Goal: Check status: Check status

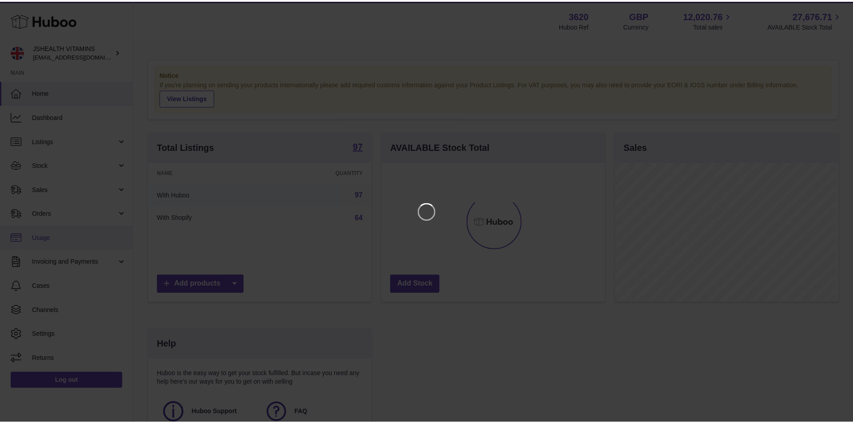
scroll to position [140, 226]
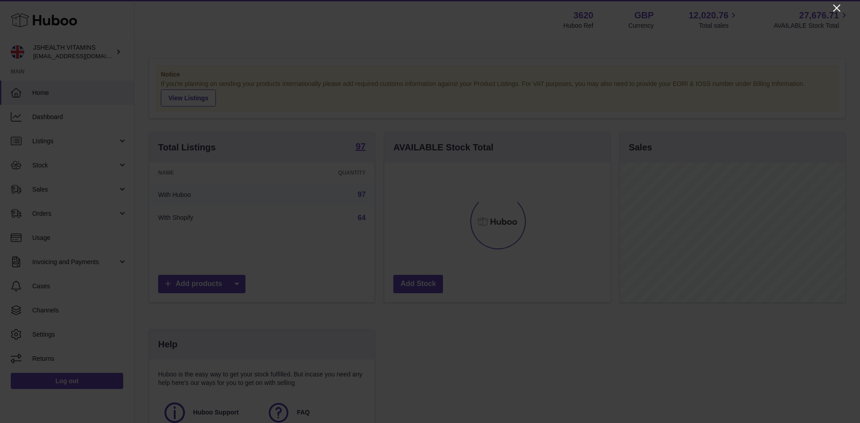
click at [839, 9] on icon "Close" at bounding box center [836, 8] width 11 height 11
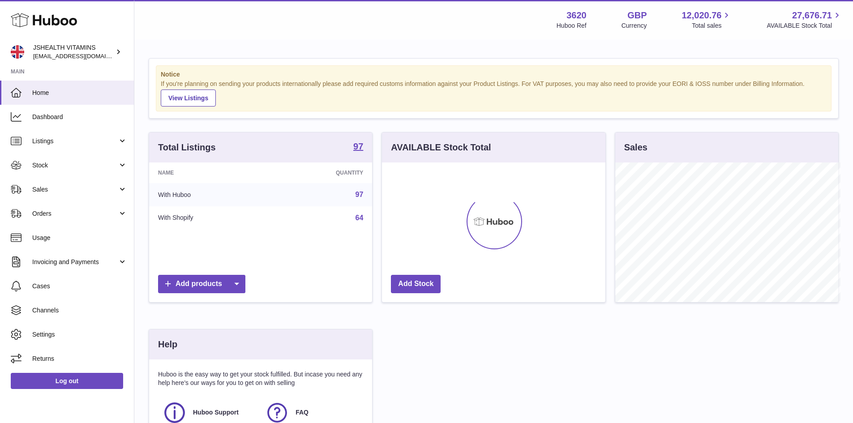
scroll to position [447805, 447722]
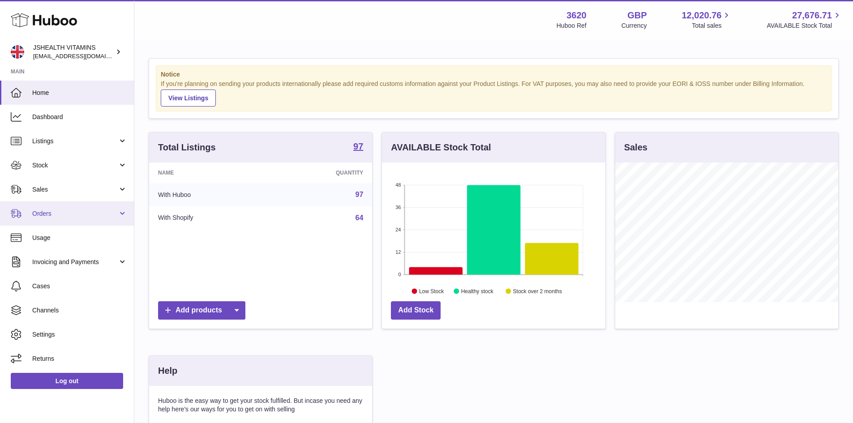
click at [43, 213] on span "Orders" at bounding box center [75, 214] width 86 height 9
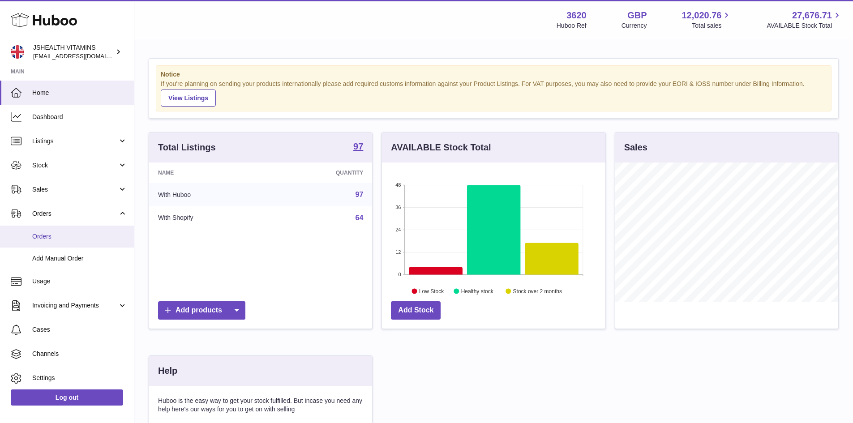
click at [53, 238] on span "Orders" at bounding box center [79, 236] width 95 height 9
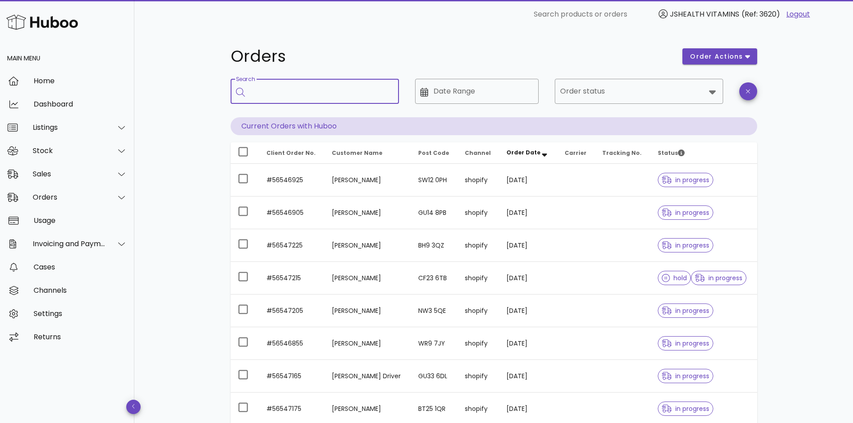
click at [258, 97] on input "Search" at bounding box center [321, 91] width 142 height 14
paste input "*********"
type input "*********"
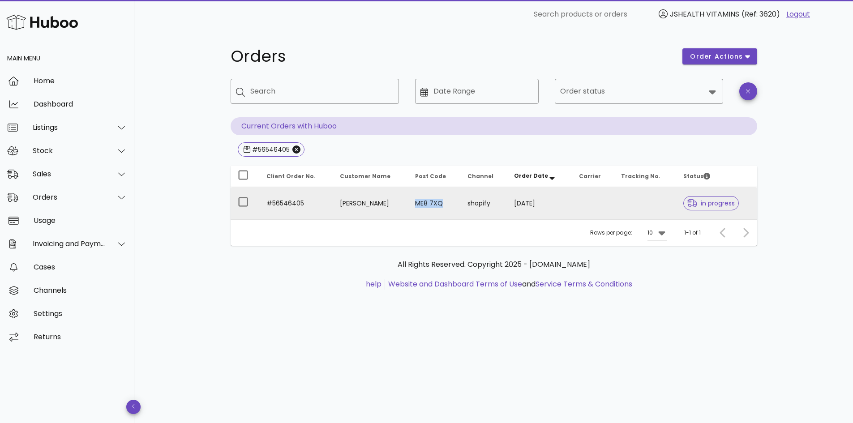
drag, startPoint x: 416, startPoint y: 204, endPoint x: 449, endPoint y: 207, distance: 33.2
click at [449, 207] on td "ME8 7XQ" at bounding box center [434, 203] width 52 height 32
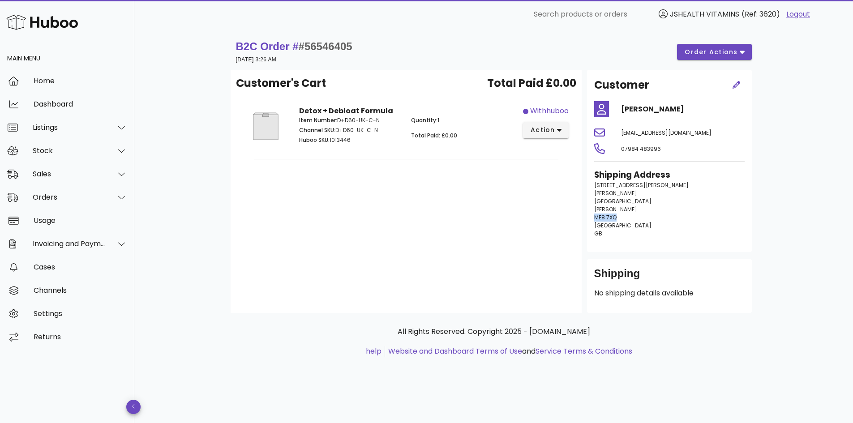
drag, startPoint x: 592, startPoint y: 216, endPoint x: 625, endPoint y: 218, distance: 32.7
click at [625, 218] on div "Shipping Address [STREET_ADDRESS][PERSON_NAME][PERSON_NAME][PERSON_NAME] [GEOGR…" at bounding box center [669, 206] width 161 height 87
copy span "ME8 7XQ"
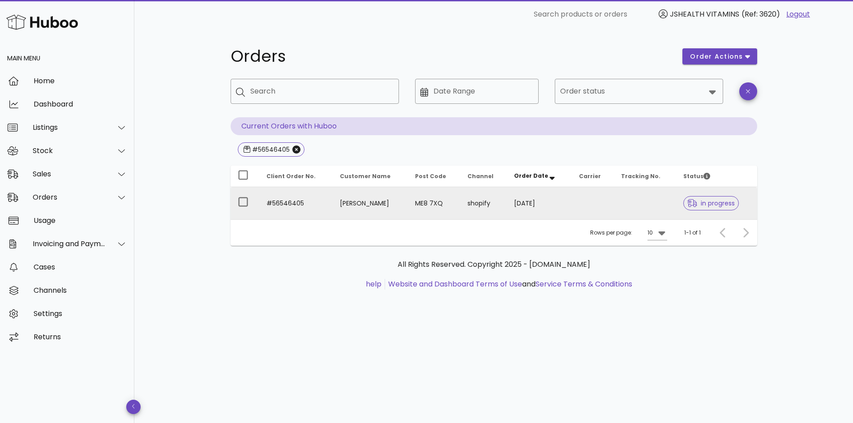
drag, startPoint x: 328, startPoint y: 203, endPoint x: 393, endPoint y: 210, distance: 65.3
click at [393, 210] on td "[PERSON_NAME]" at bounding box center [370, 203] width 75 height 32
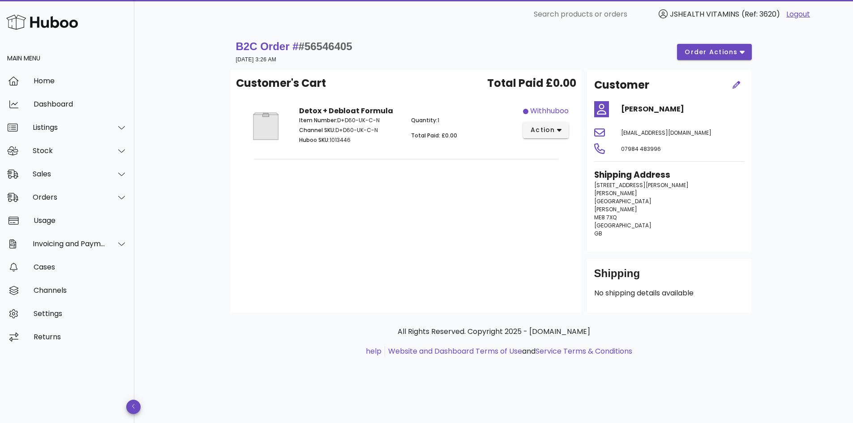
drag, startPoint x: 619, startPoint y: 107, endPoint x: 692, endPoint y: 113, distance: 72.8
click at [692, 113] on div "[PERSON_NAME]" at bounding box center [683, 110] width 134 height 22
copy h4 "[PERSON_NAME]"
